Goal: Communication & Community: Share content

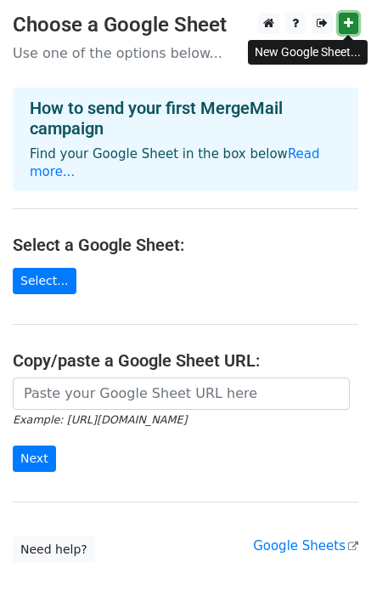
click at [348, 24] on icon at bounding box center [348, 23] width 9 height 12
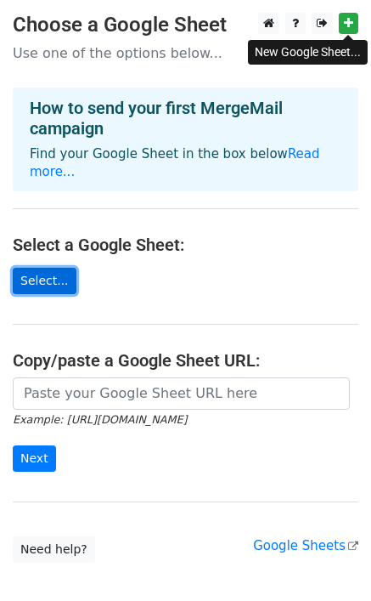
click at [51, 268] on link "Select..." at bounding box center [45, 281] width 64 height 26
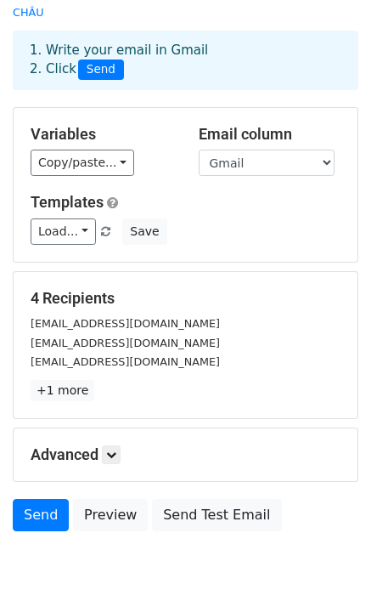
scroll to position [127, 0]
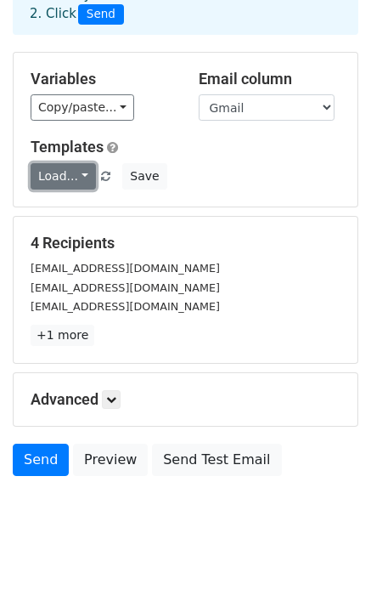
click at [61, 163] on link "Load..." at bounding box center [63, 176] width 65 height 26
click at [81, 163] on link "Load..." at bounding box center [63, 176] width 65 height 26
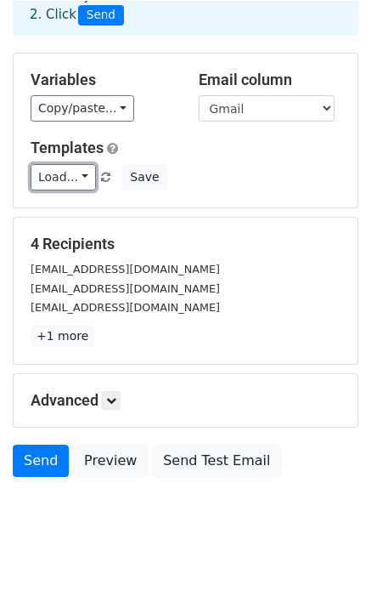
scroll to position [126, 0]
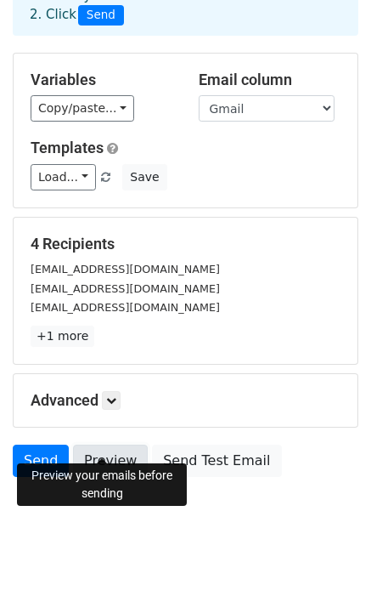
click at [111, 445] on link "Preview" at bounding box center [110, 461] width 75 height 32
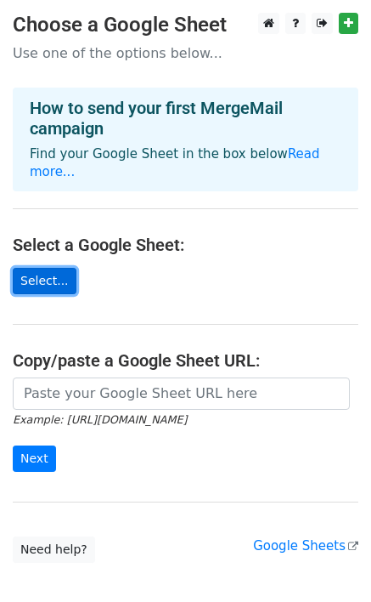
click at [50, 268] on link "Select..." at bounding box center [45, 281] width 64 height 26
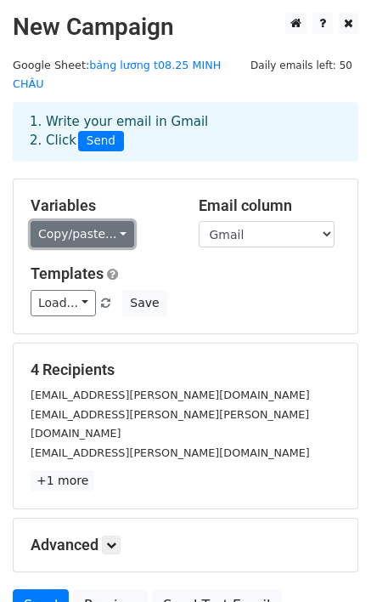
click at [99, 221] on link "Copy/paste..." at bounding box center [83, 234] width 104 height 26
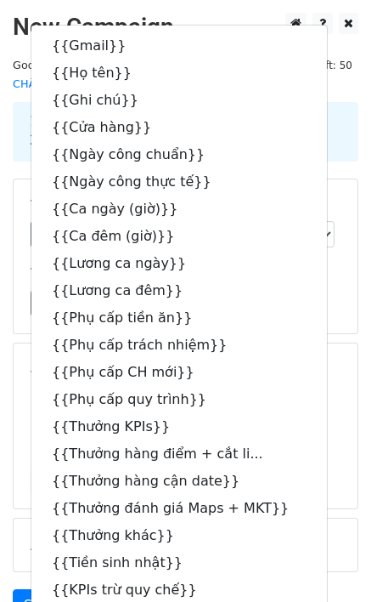
click at [306, 264] on div "Templates Load... No templates saved Save" at bounding box center [186, 290] width 336 height 52
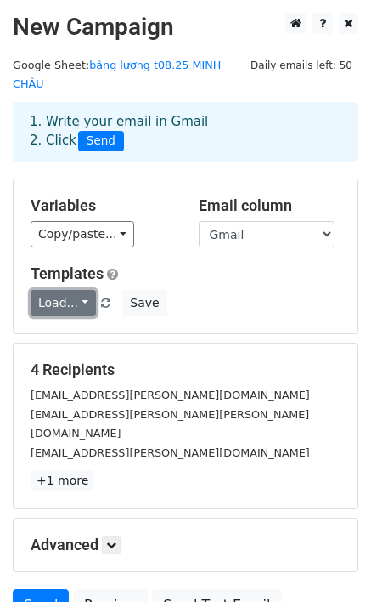
click at [53, 290] on link "Load..." at bounding box center [63, 303] width 65 height 26
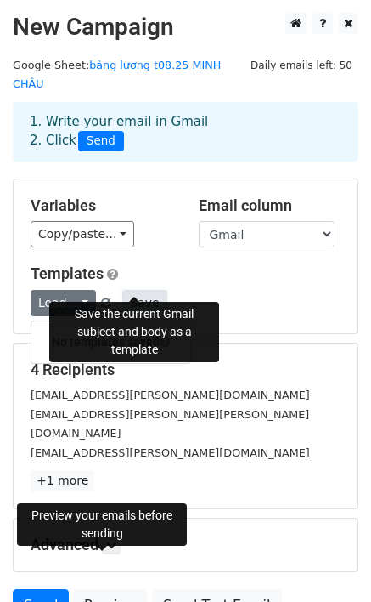
click at [131, 290] on button "Save" at bounding box center [144, 303] width 44 height 26
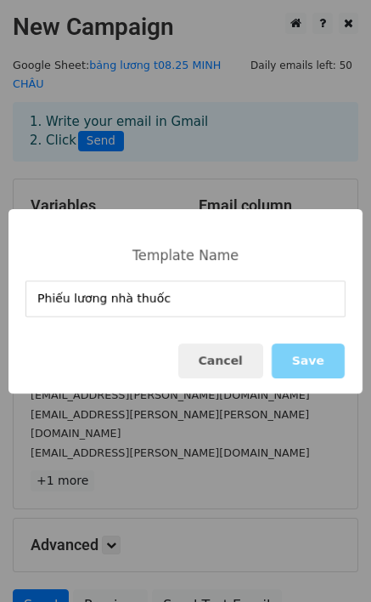
type input "Phiếu lương nhà thuốc"
click at [303, 358] on button "Save" at bounding box center [308, 360] width 73 height 35
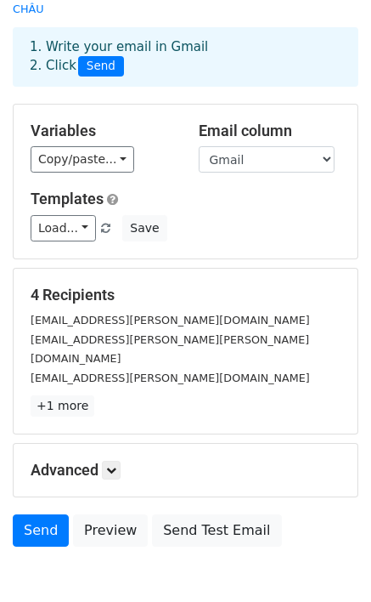
scroll to position [126, 0]
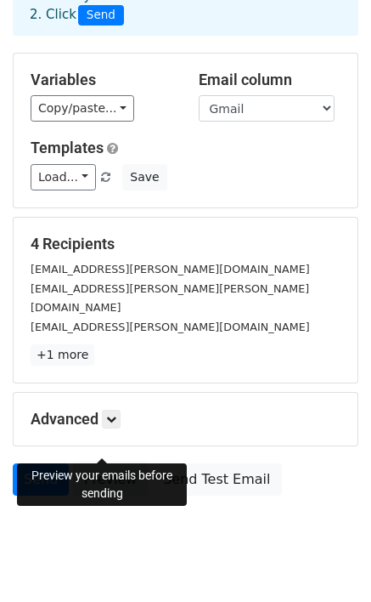
click at [93, 463] on link "Preview" at bounding box center [110, 479] width 75 height 32
click at [99, 463] on link "Preview" at bounding box center [110, 479] width 75 height 32
click at [84, 463] on link "Preview" at bounding box center [110, 479] width 75 height 32
click at [95, 463] on link "Preview" at bounding box center [110, 479] width 75 height 32
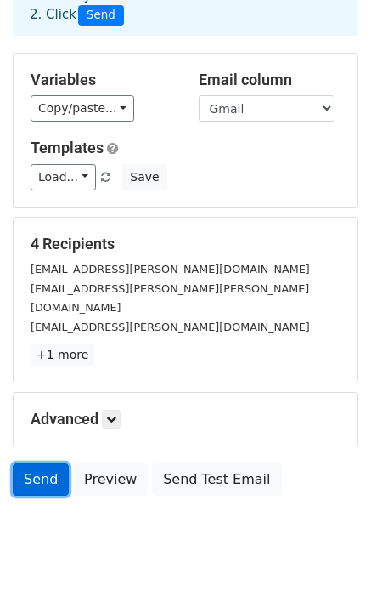
click at [29, 463] on link "Send" at bounding box center [41, 479] width 56 height 32
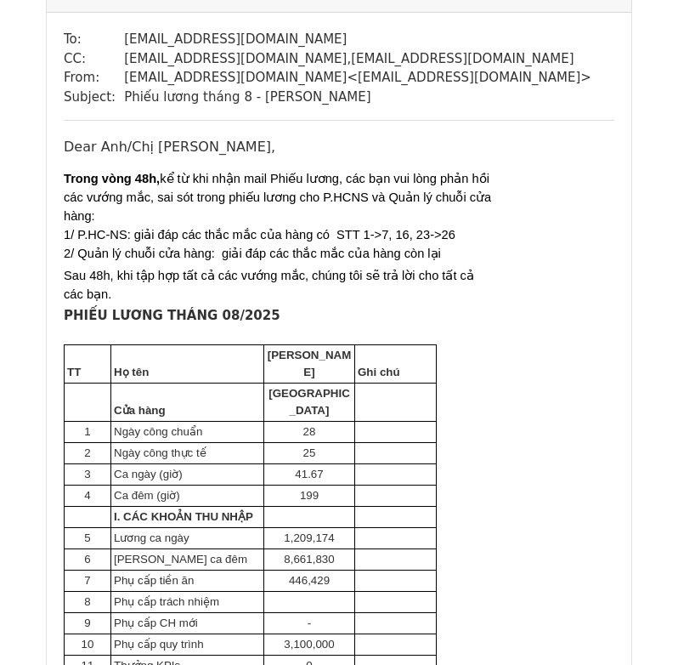
scroll to position [1445, 0]
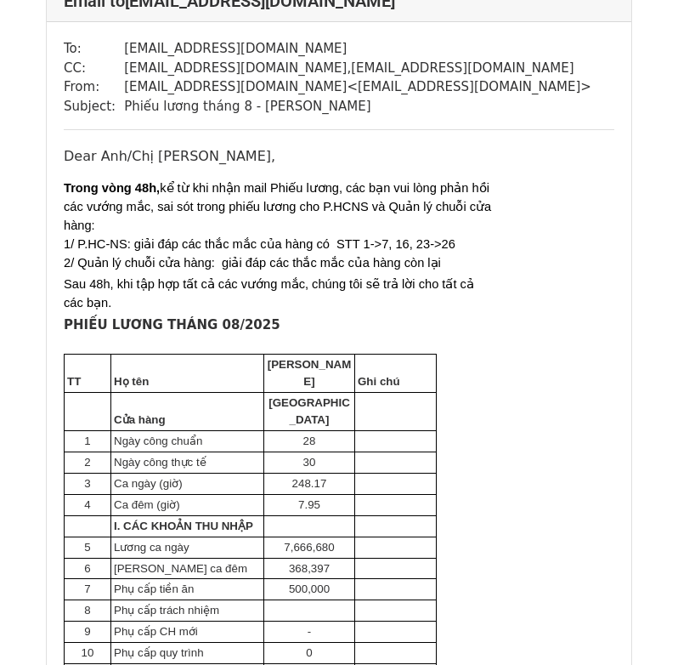
scroll to position [3158, 0]
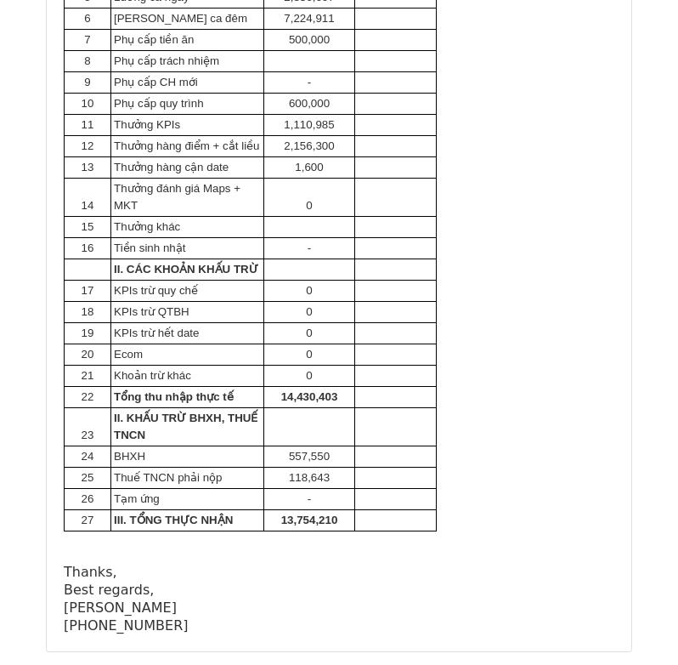
scroll to position [4462, 0]
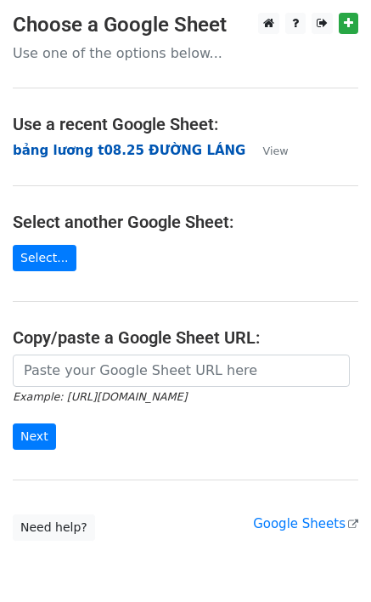
click at [128, 148] on strong "bảng lương t08.25 ĐƯỜNG LÁNG" at bounding box center [129, 150] width 233 height 15
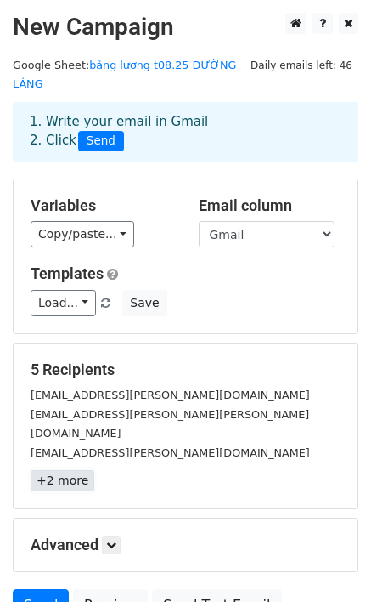
click at [59, 470] on link "+2 more" at bounding box center [63, 480] width 64 height 21
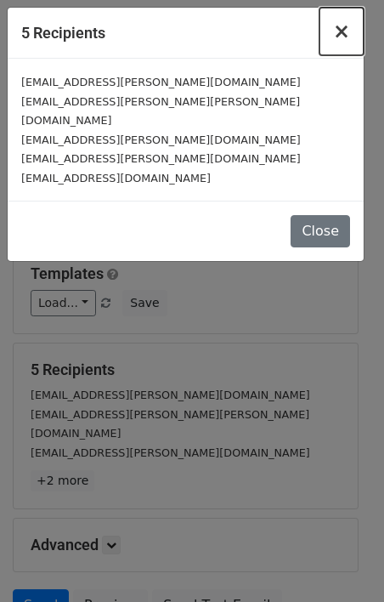
click at [349, 31] on span "×" at bounding box center [341, 32] width 17 height 24
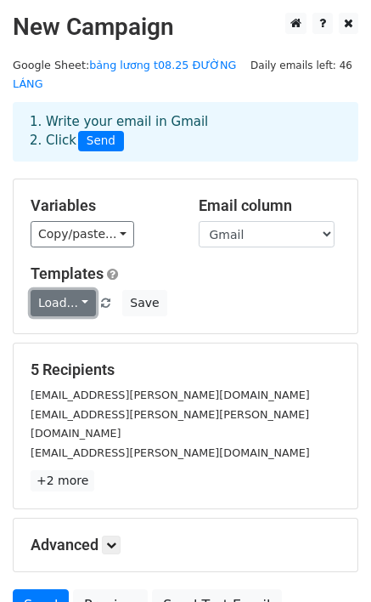
click at [71, 290] on link "Load..." at bounding box center [63, 303] width 65 height 26
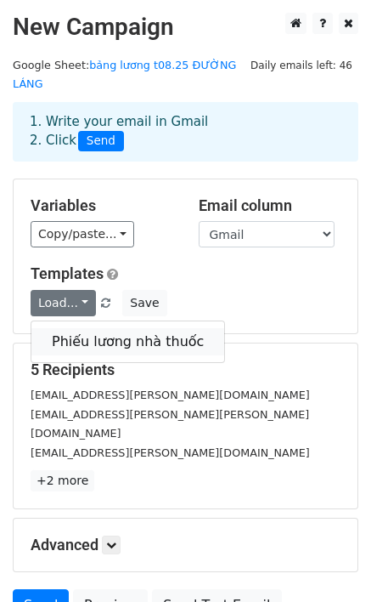
click at [98, 328] on link "Phiếu lương nhà thuốc" at bounding box center [127, 341] width 193 height 27
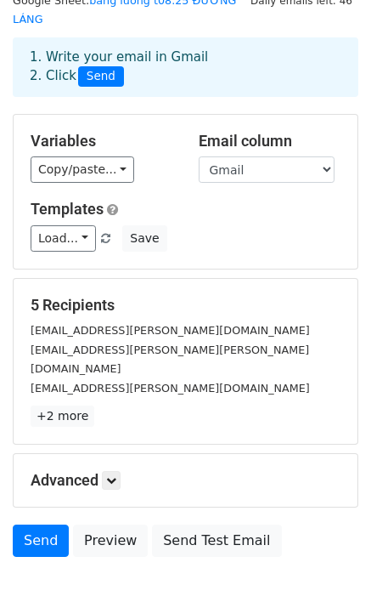
scroll to position [126, 0]
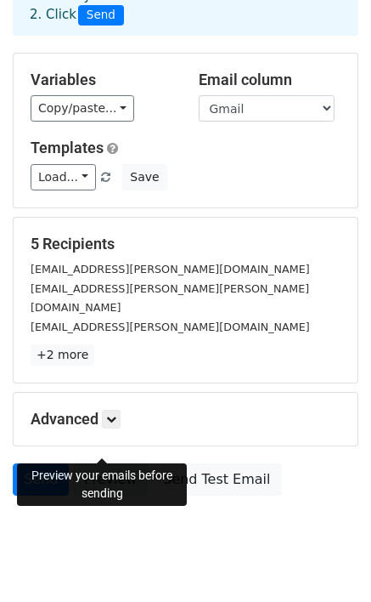
click at [94, 463] on link "Preview" at bounding box center [110, 479] width 75 height 32
click at [84, 463] on link "Preview" at bounding box center [110, 479] width 75 height 32
drag, startPoint x: 116, startPoint y: 448, endPoint x: 95, endPoint y: 436, distance: 23.6
click at [116, 463] on link "Preview" at bounding box center [110, 479] width 75 height 32
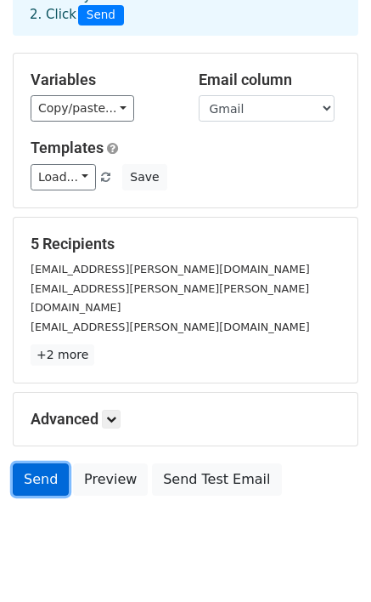
click at [16, 463] on link "Send" at bounding box center [41, 479] width 56 height 32
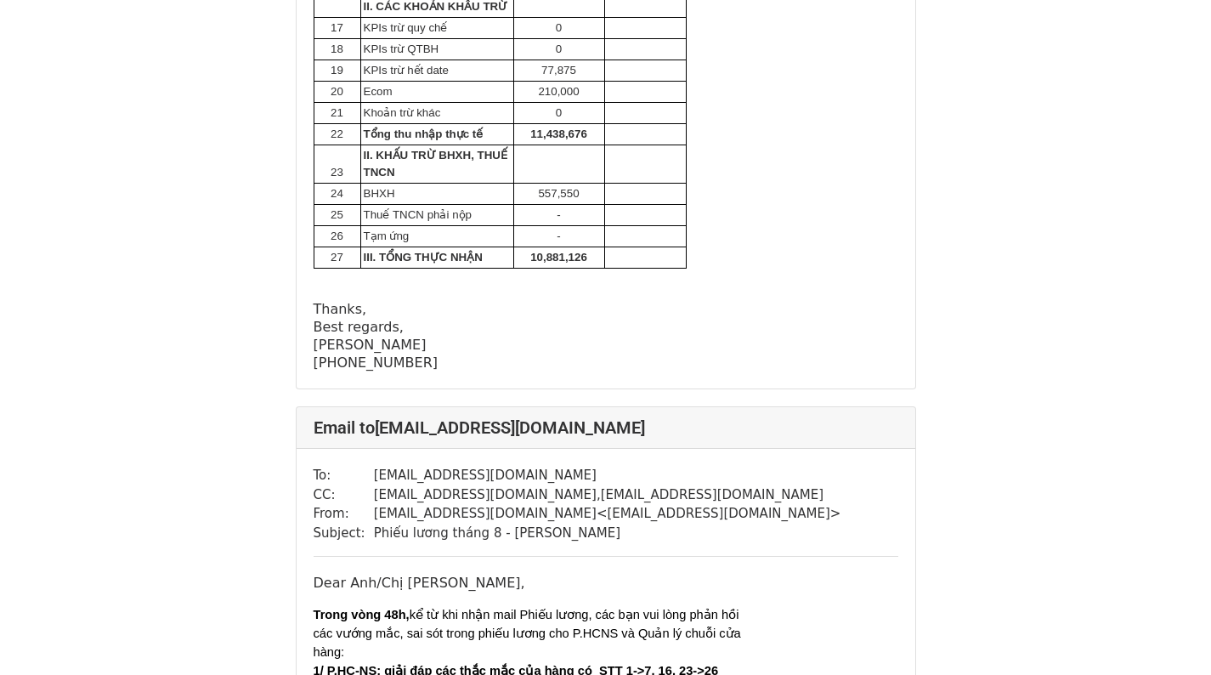
scroll to position [2781, 0]
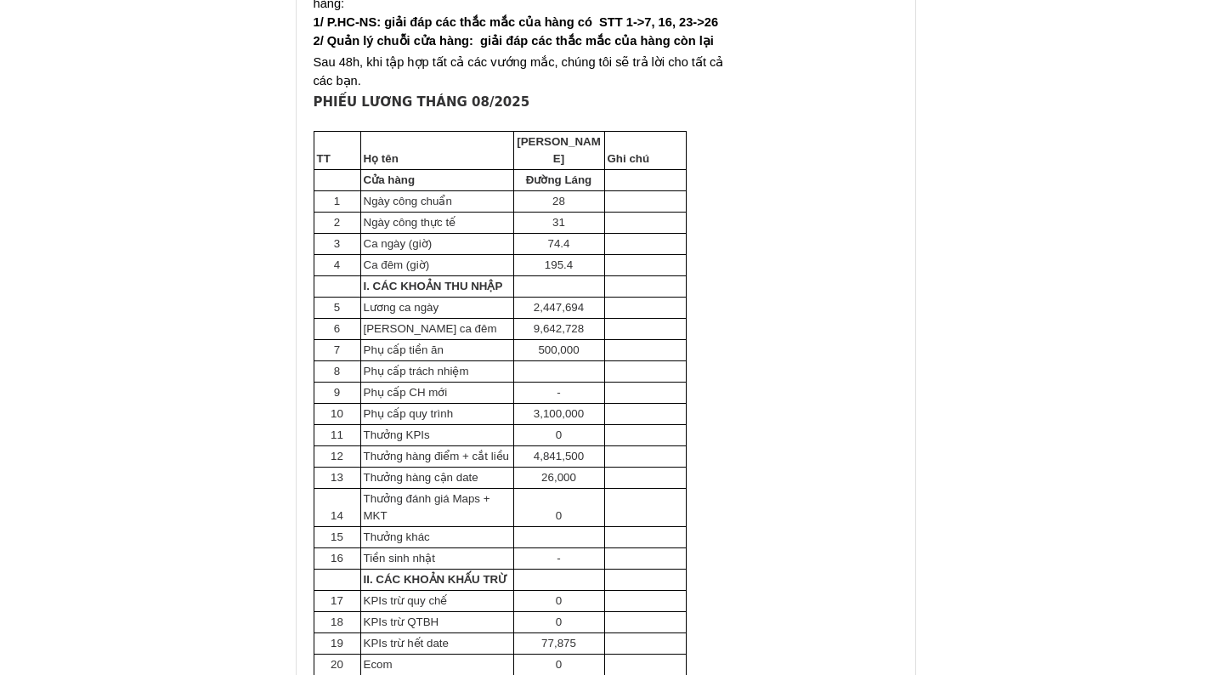
scroll to position [4963, 0]
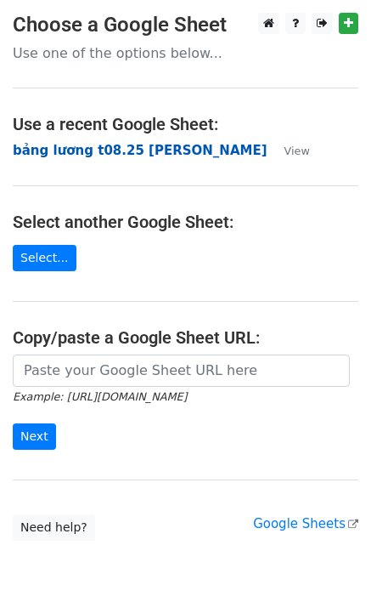
click at [150, 153] on strong "bảng lương t08.25 [PERSON_NAME]" at bounding box center [140, 150] width 255 height 15
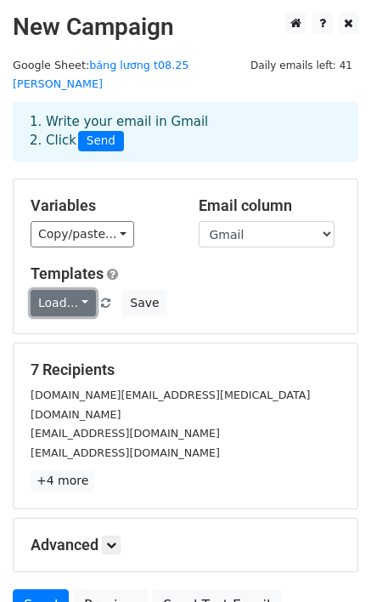
click at [71, 290] on link "Load..." at bounding box center [63, 303] width 65 height 26
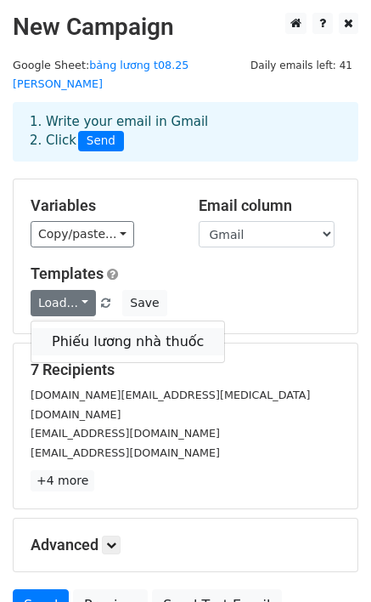
click at [86, 328] on link "Phiếu lương nhà thuốc" at bounding box center [127, 341] width 193 height 27
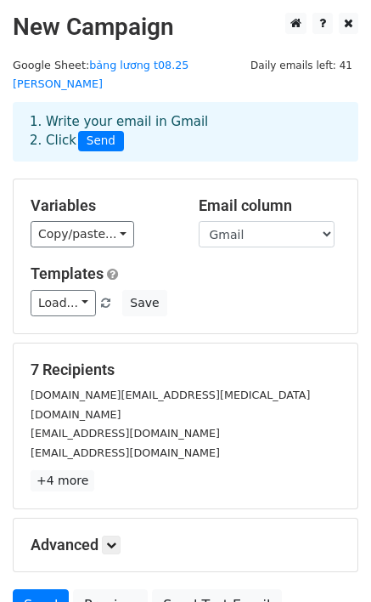
scroll to position [126, 0]
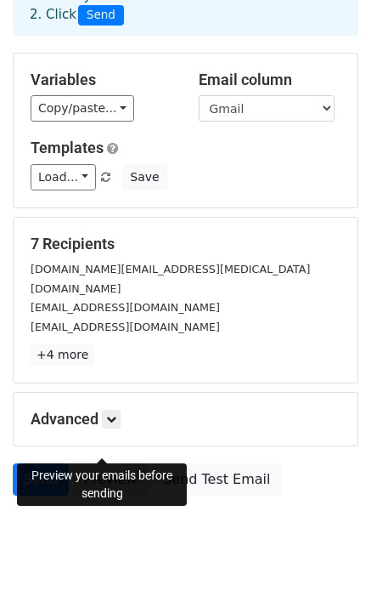
drag, startPoint x: 117, startPoint y: 448, endPoint x: 99, endPoint y: 442, distance: 18.8
click at [117, 463] on link "Preview" at bounding box center [110, 479] width 75 height 32
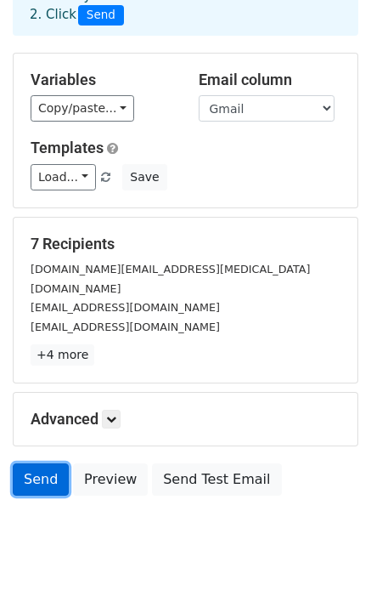
click at [46, 463] on link "Send" at bounding box center [41, 479] width 56 height 32
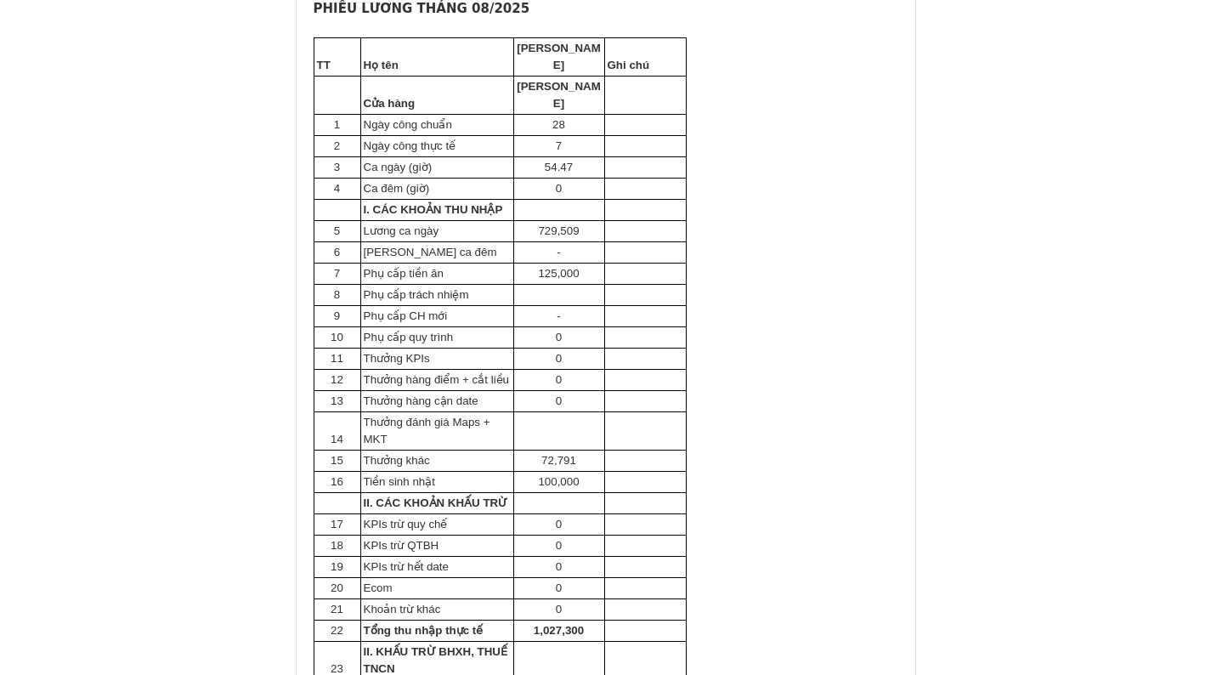
scroll to position [8074, 0]
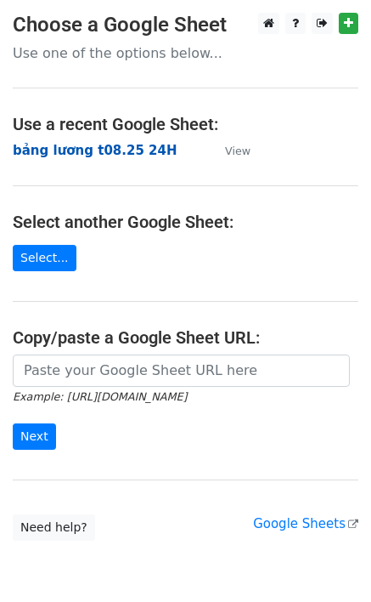
click at [72, 147] on strong "bảng lương t08.25 24H" at bounding box center [95, 150] width 165 height 15
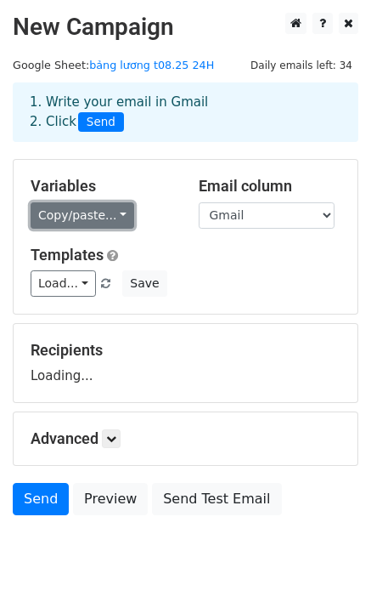
click at [93, 213] on link "Copy/paste..." at bounding box center [83, 215] width 104 height 26
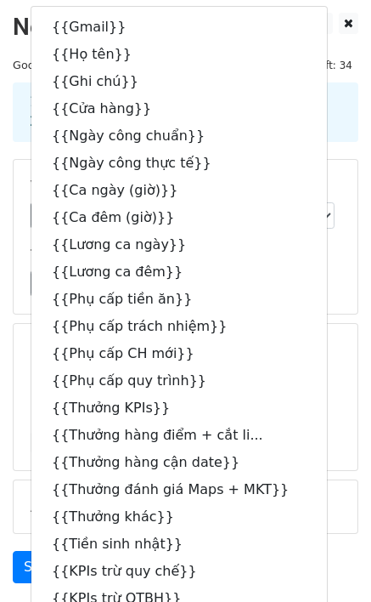
click at [327, 269] on div "Templates Load... Phiếu lương nhà thuốc Save" at bounding box center [186, 272] width 336 height 52
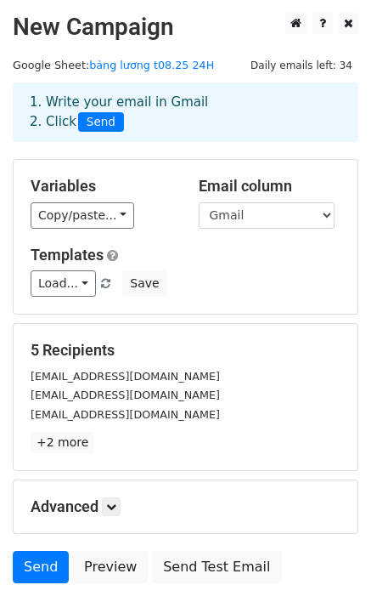
scroll to position [126, 0]
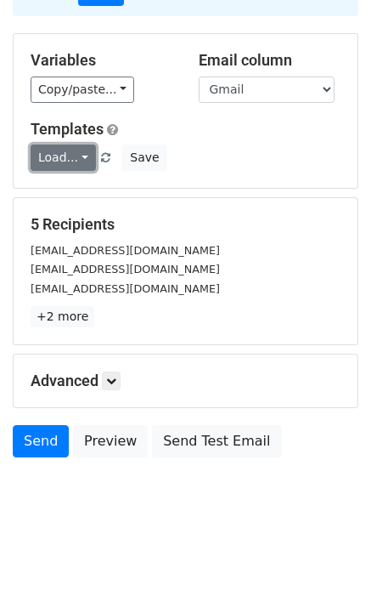
click at [68, 151] on link "Load..." at bounding box center [63, 157] width 65 height 26
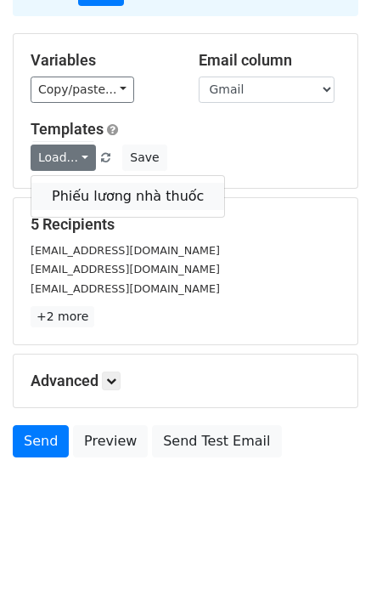
click at [99, 201] on link "Phiếu lương nhà thuốc" at bounding box center [127, 196] width 193 height 27
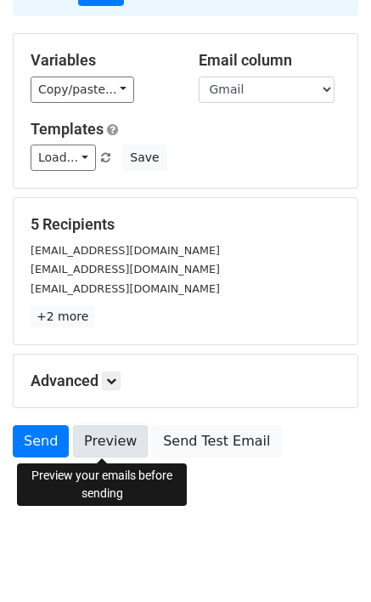
drag, startPoint x: 120, startPoint y: 435, endPoint x: 106, endPoint y: 432, distance: 14.0
click at [120, 435] on link "Preview" at bounding box center [110, 441] width 75 height 32
click at [108, 442] on link "Preview" at bounding box center [110, 441] width 75 height 32
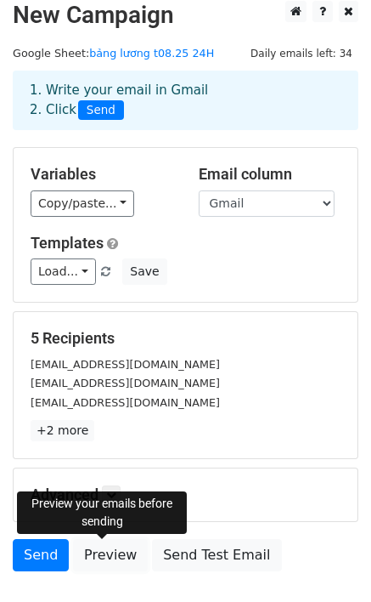
scroll to position [0, 0]
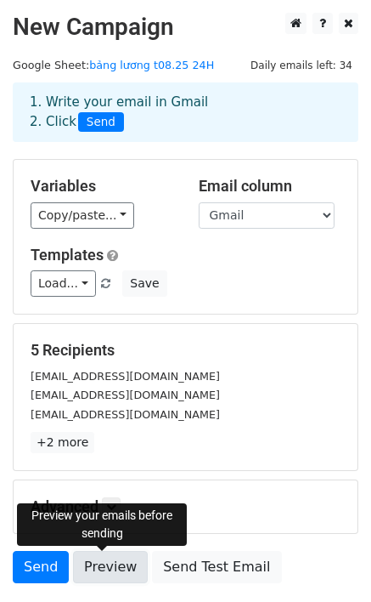
click at [104, 565] on link "Preview" at bounding box center [110, 567] width 75 height 32
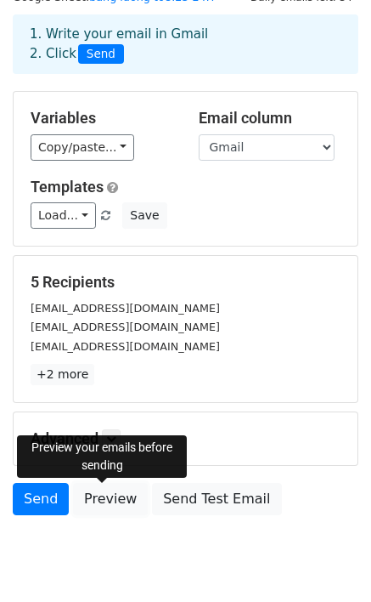
scroll to position [126, 0]
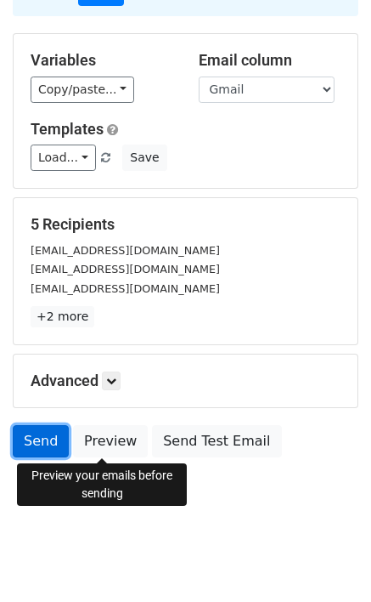
click at [37, 439] on link "Send" at bounding box center [41, 441] width 56 height 32
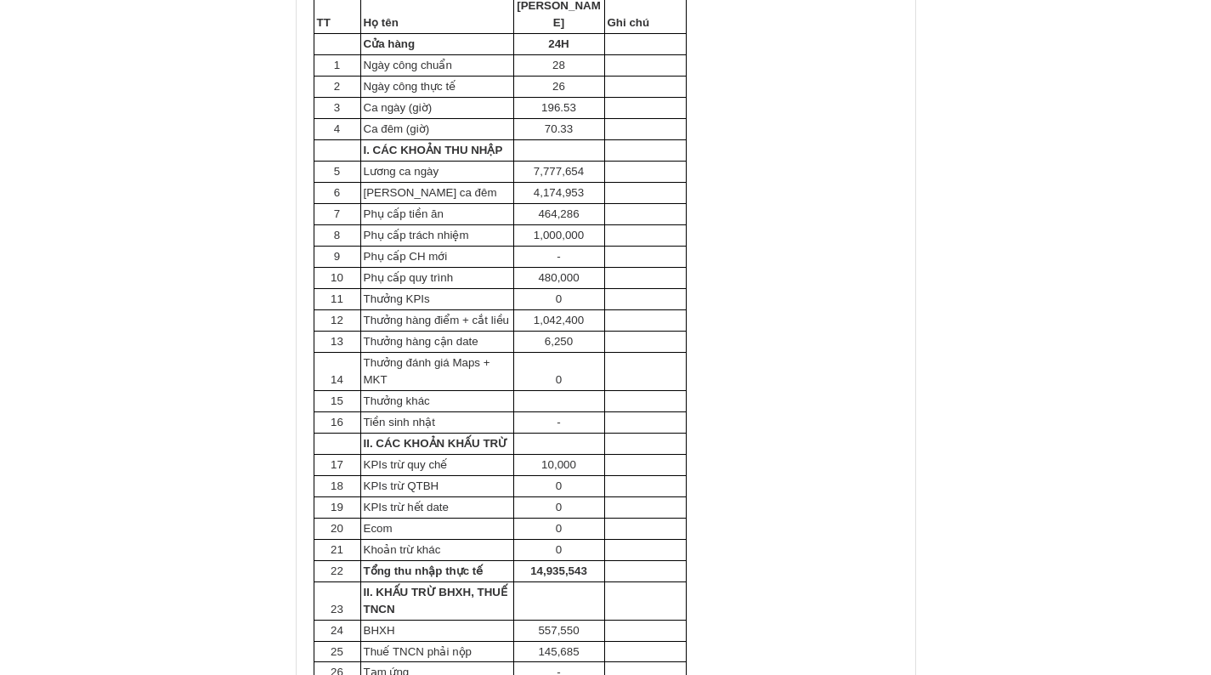
scroll to position [595, 0]
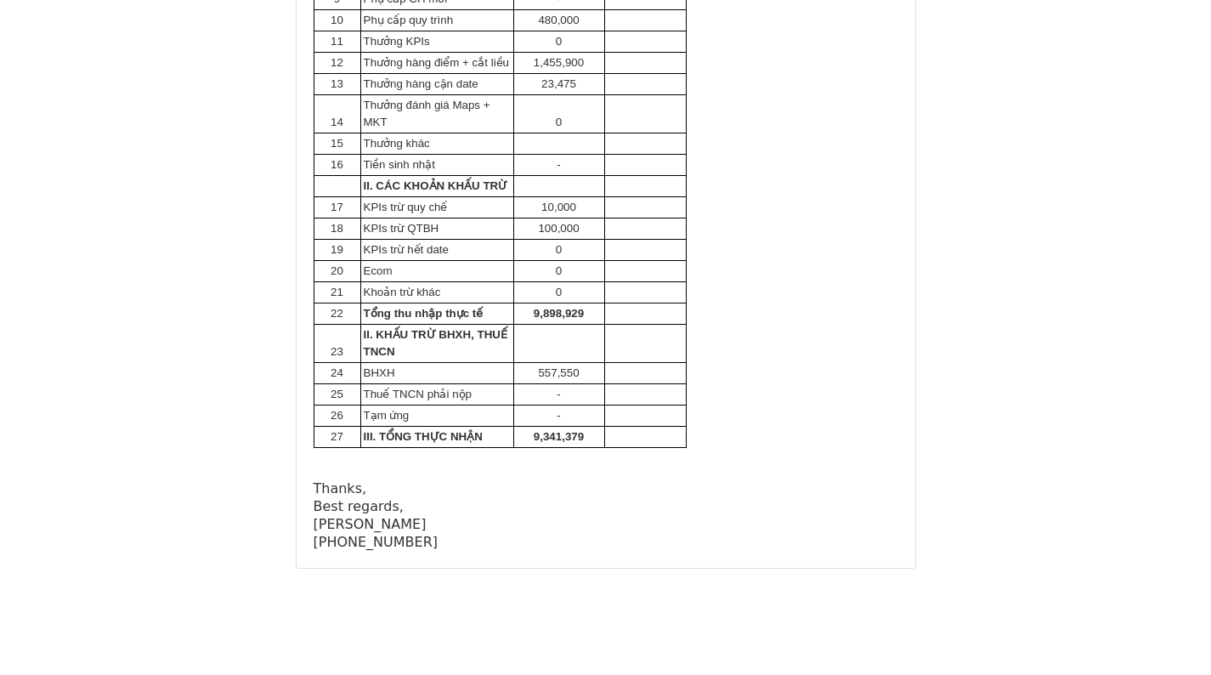
scroll to position [5671, 0]
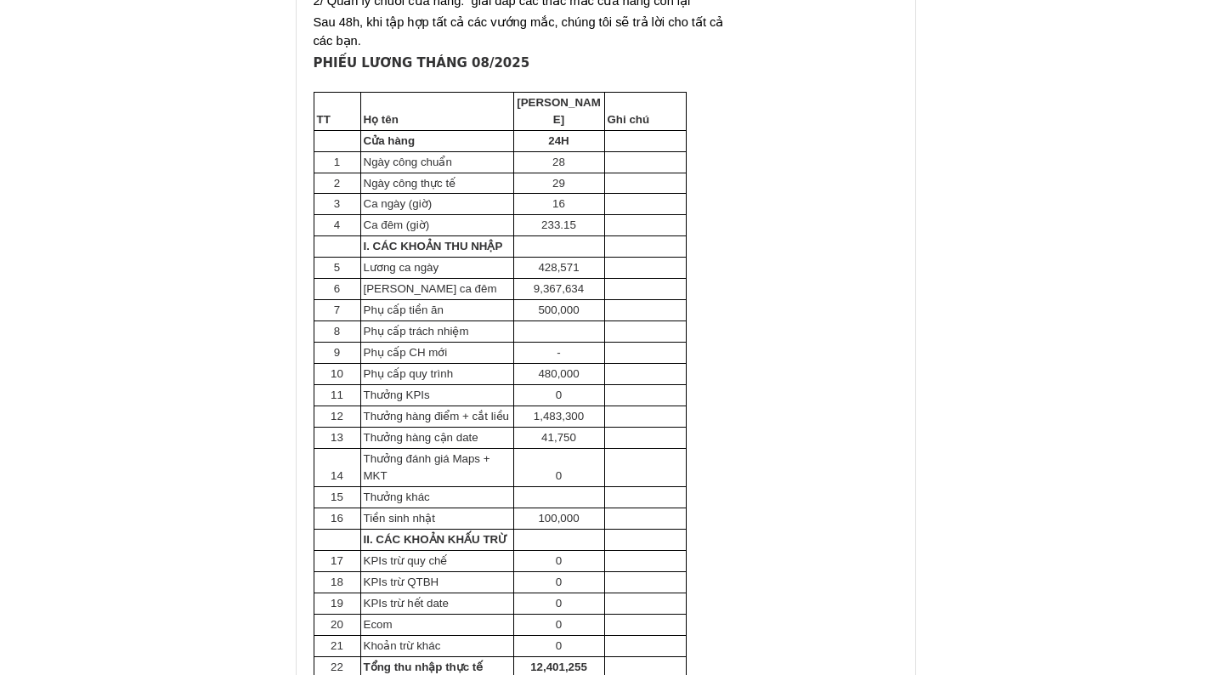
scroll to position [4080, 0]
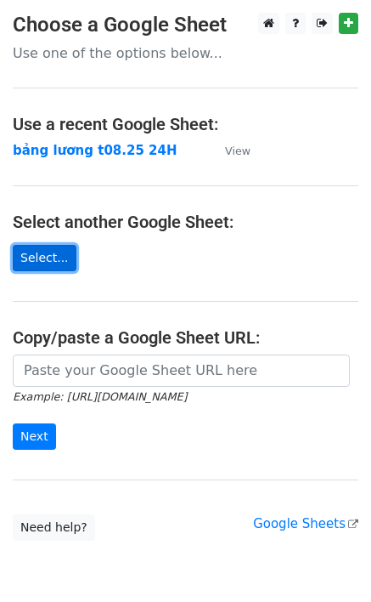
click at [42, 265] on link "Select..." at bounding box center [45, 258] width 64 height 26
click at [37, 256] on link "Select..." at bounding box center [45, 258] width 64 height 26
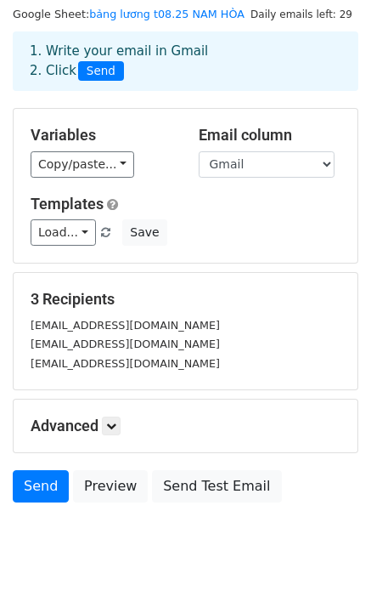
scroll to position [96, 0]
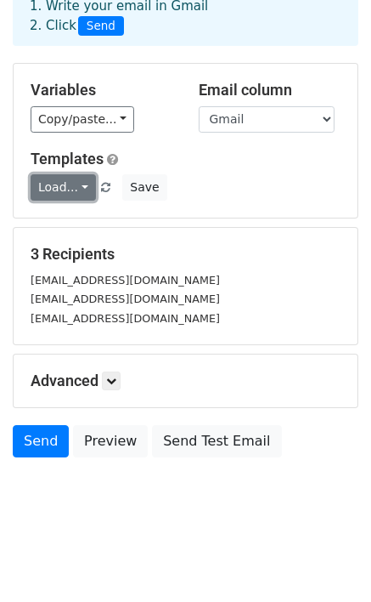
click at [73, 192] on link "Load..." at bounding box center [63, 187] width 65 height 26
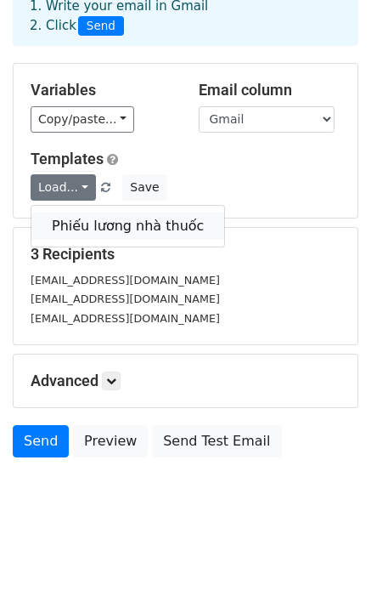
click at [119, 229] on link "Phiếu lương nhà thuốc" at bounding box center [127, 225] width 193 height 27
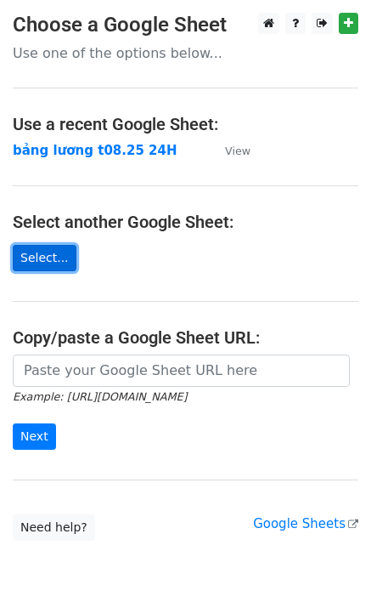
click at [48, 265] on link "Select..." at bounding box center [45, 258] width 64 height 26
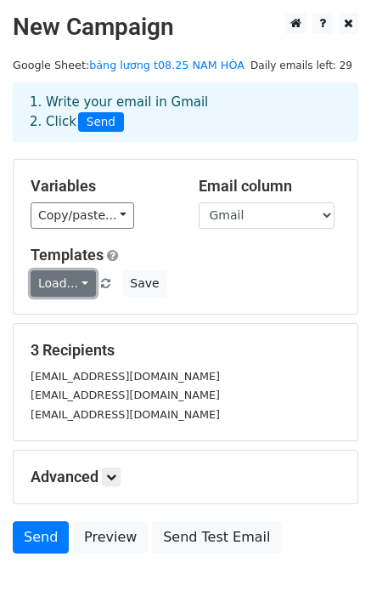
click at [71, 286] on link "Load..." at bounding box center [63, 283] width 65 height 26
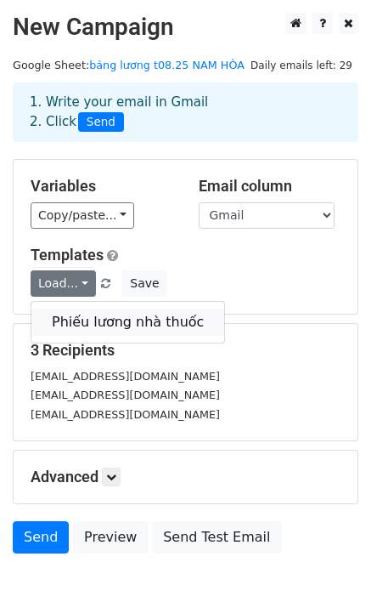
click at [76, 317] on link "Phiếu lương nhà thuốc" at bounding box center [127, 322] width 193 height 27
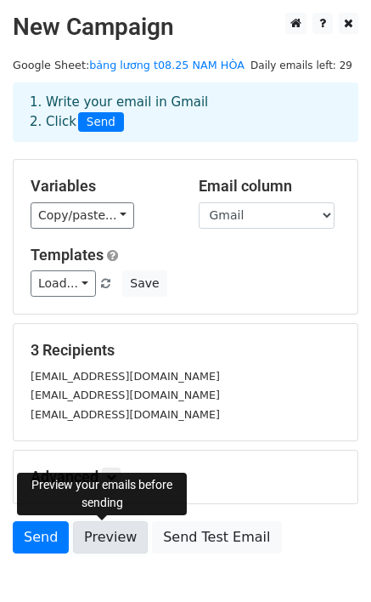
drag, startPoint x: 97, startPoint y: 541, endPoint x: 84, endPoint y: 539, distance: 13.0
click at [97, 541] on link "Preview" at bounding box center [110, 537] width 75 height 32
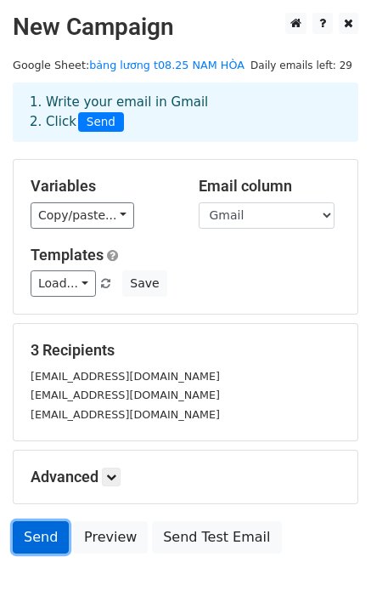
click at [40, 539] on link "Send" at bounding box center [41, 537] width 56 height 32
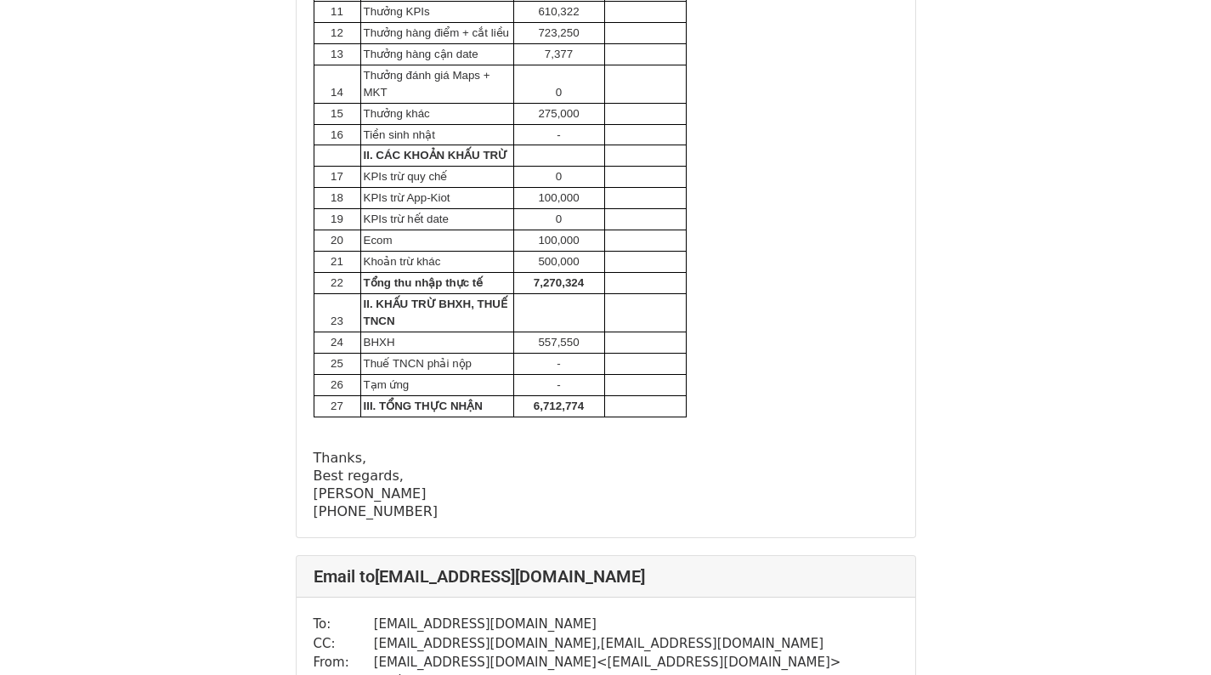
scroll to position [2210, 0]
